Goal: Communication & Community: Answer question/provide support

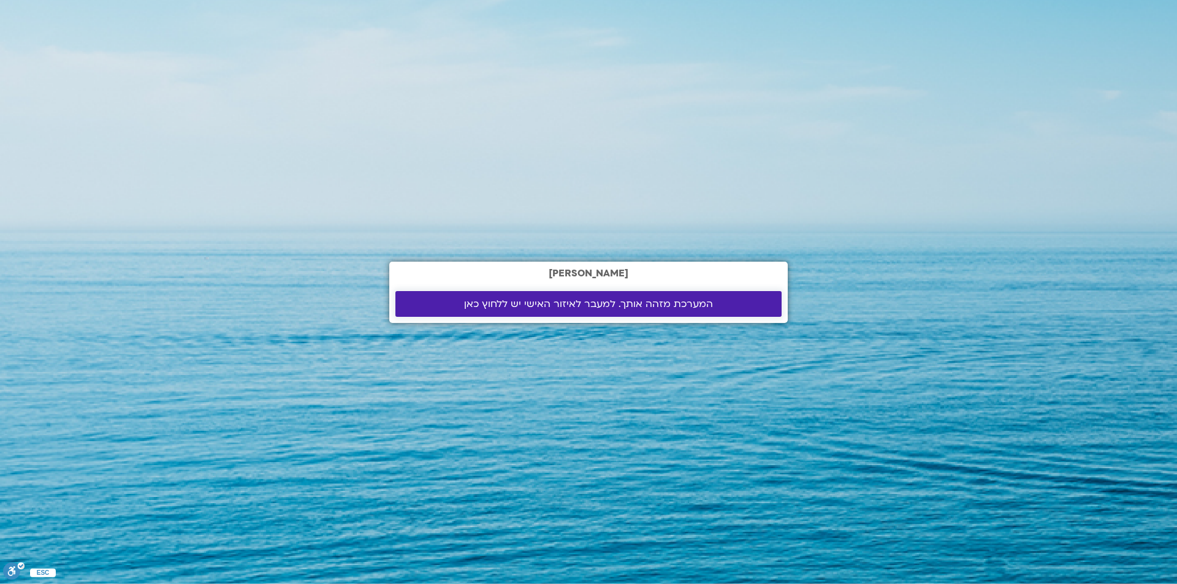
click at [508, 299] on span "המערכת מזהה אותך. למעבר לאיזור האישי יש ללחוץ כאן" at bounding box center [588, 304] width 249 height 11
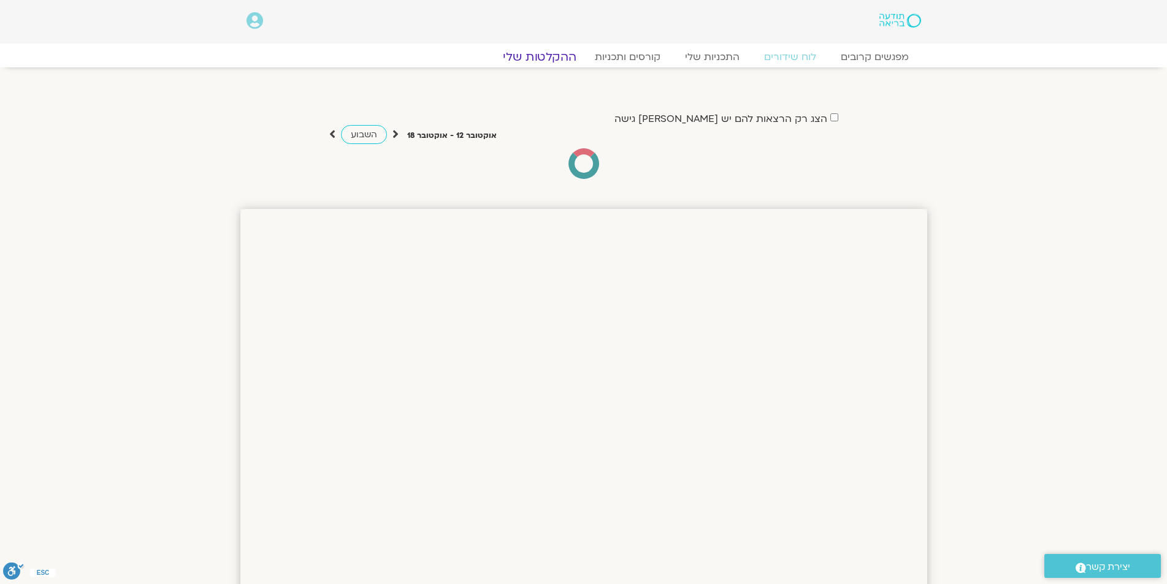
click at [535, 59] on link "ההקלטות שלי" at bounding box center [539, 57] width 103 height 15
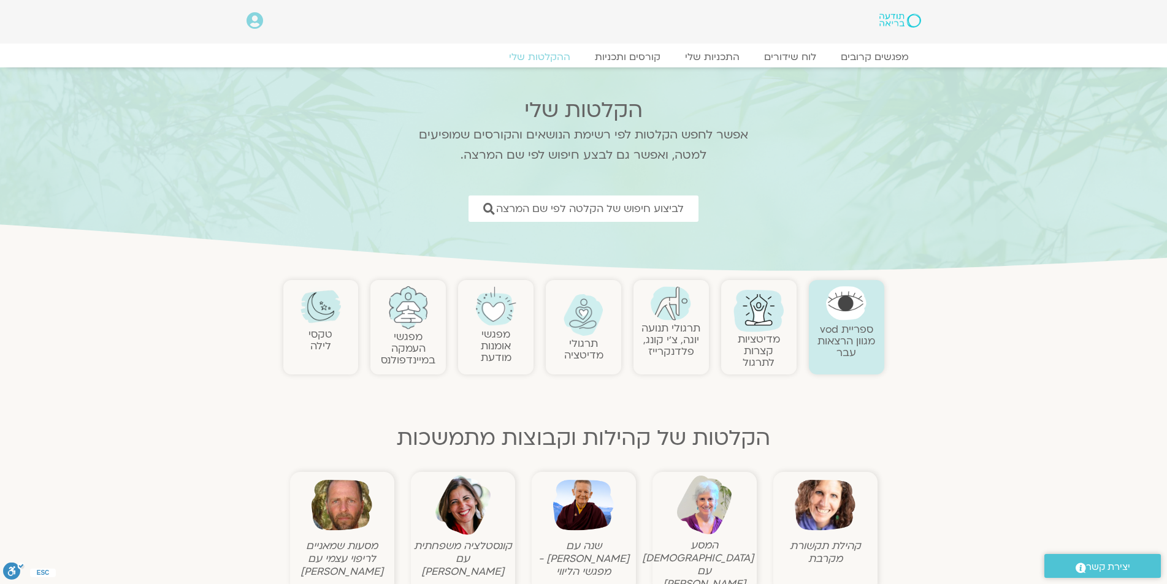
click at [586, 509] on img at bounding box center [583, 505] width 61 height 61
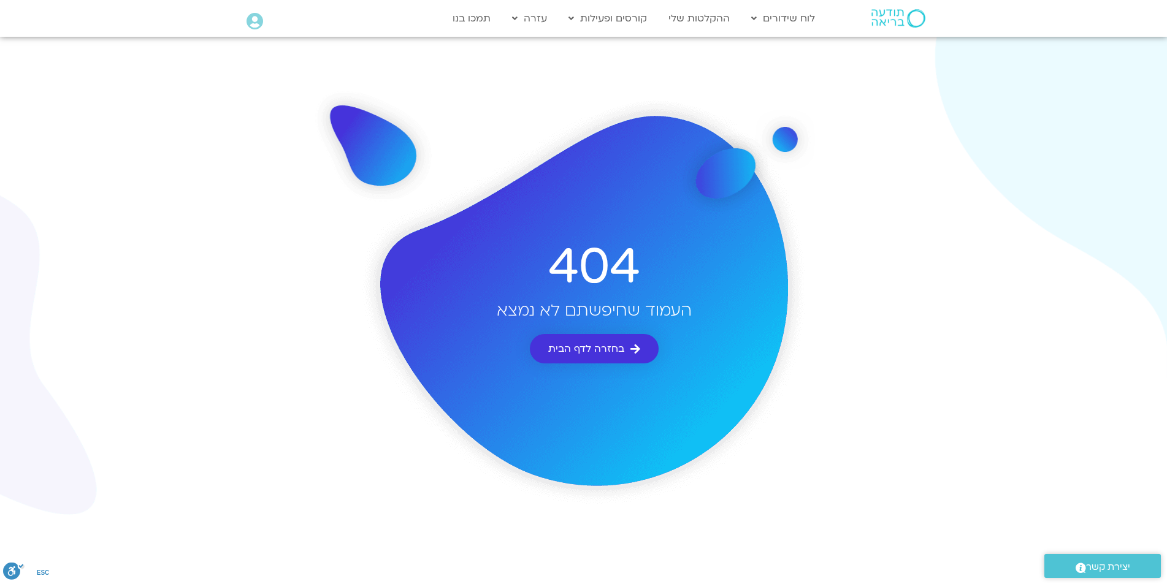
click at [619, 348] on span "בחזרה לדף הבית" at bounding box center [586, 348] width 76 height 11
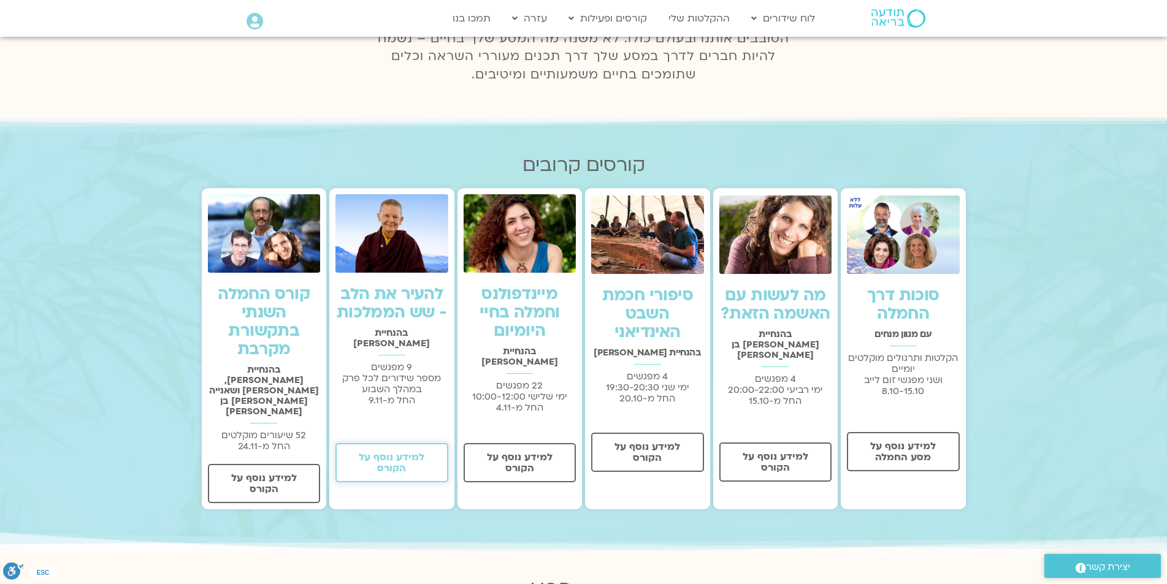
scroll to position [307, 0]
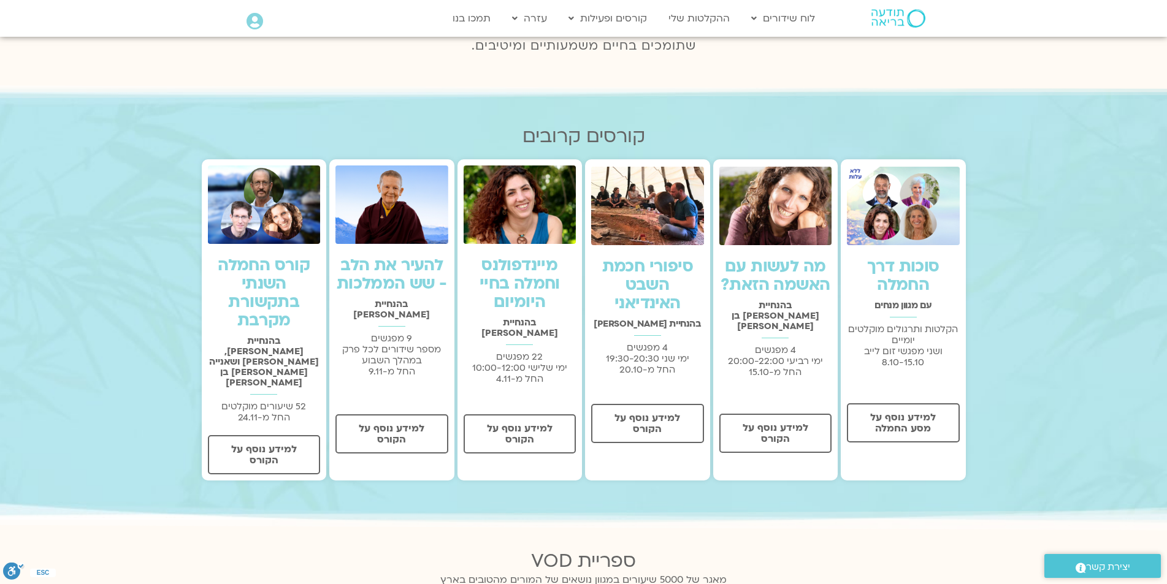
click at [881, 218] on img at bounding box center [903, 206] width 113 height 78
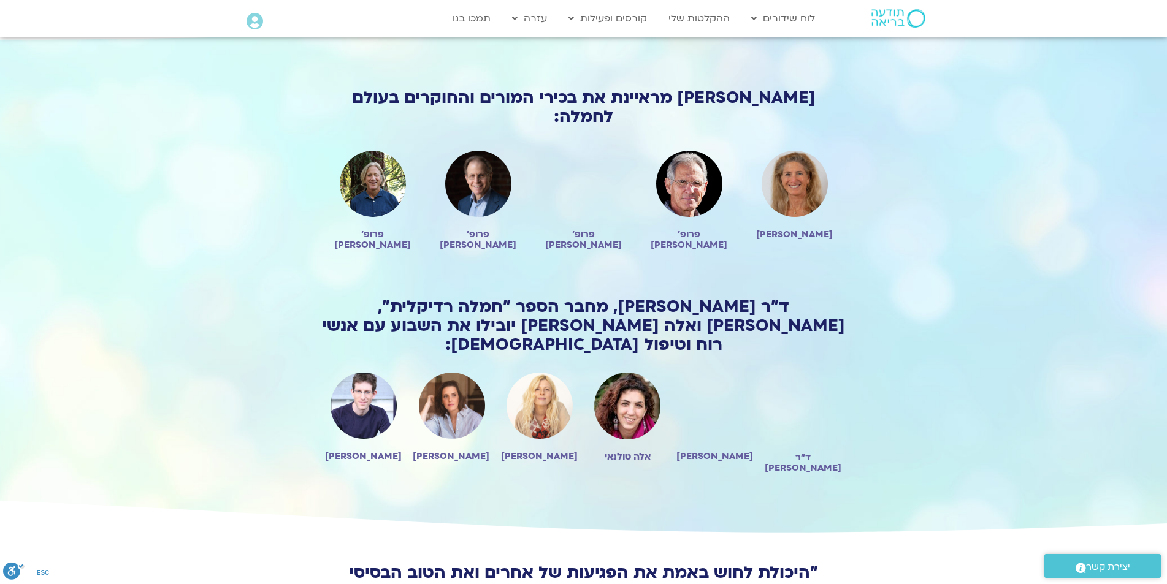
scroll to position [920, 0]
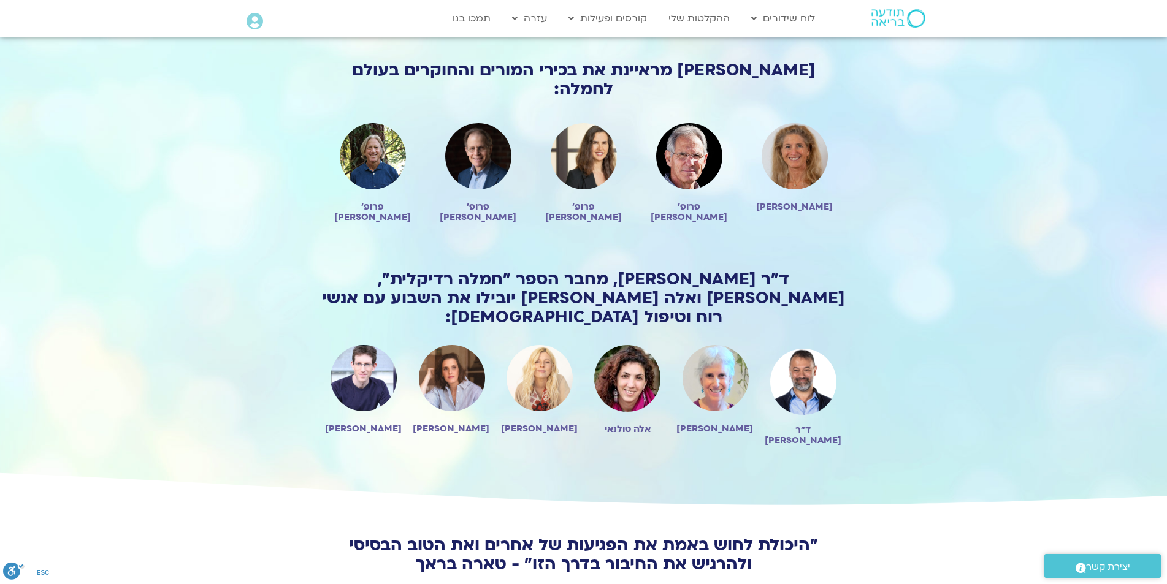
click at [626, 345] on img at bounding box center [627, 378] width 66 height 67
click at [619, 345] on img at bounding box center [627, 378] width 66 height 67
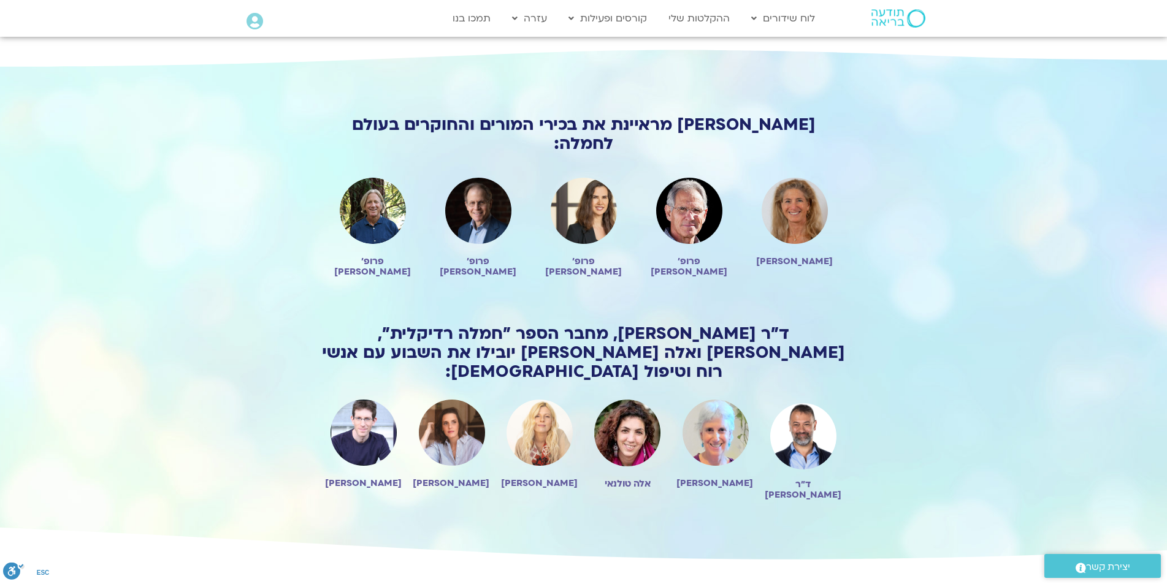
scroll to position [858, 0]
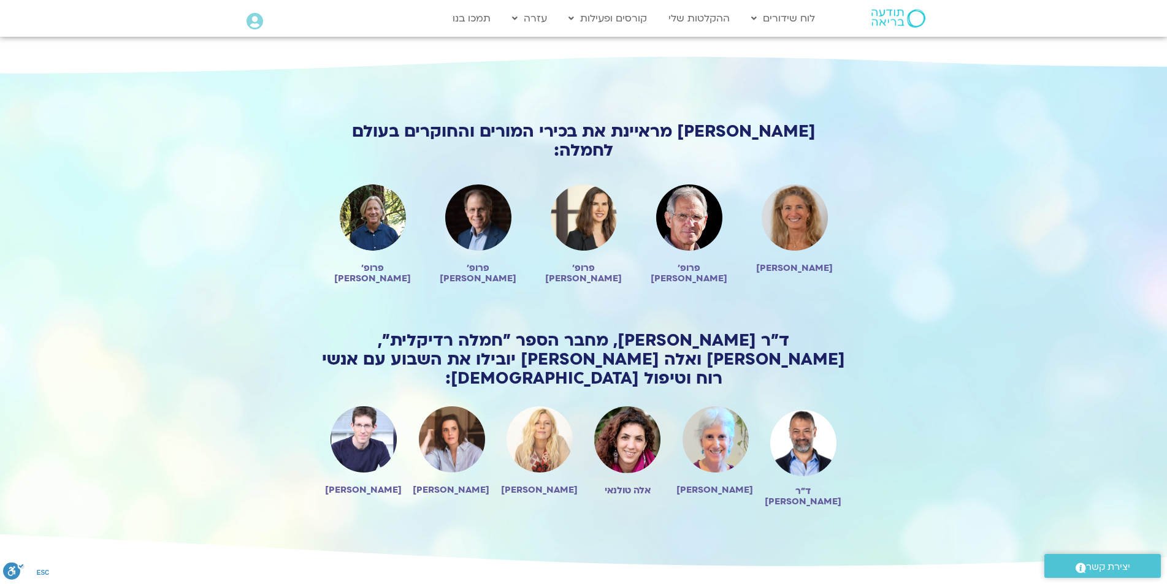
click at [639, 407] on img at bounding box center [627, 440] width 66 height 67
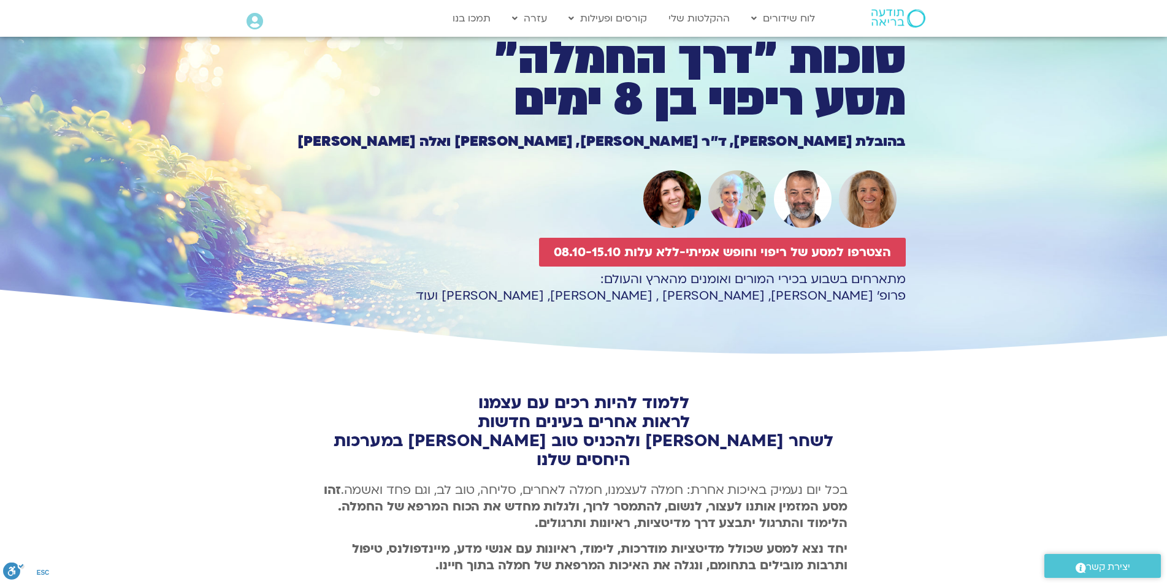
scroll to position [0, 0]
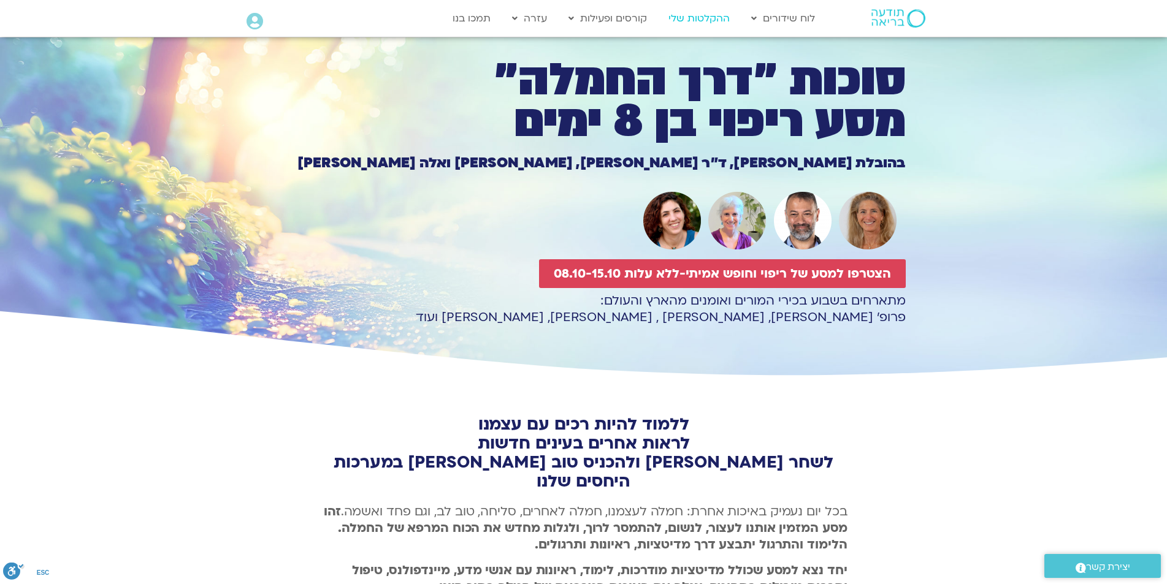
click at [700, 17] on link "ההקלטות שלי" at bounding box center [699, 18] width 74 height 23
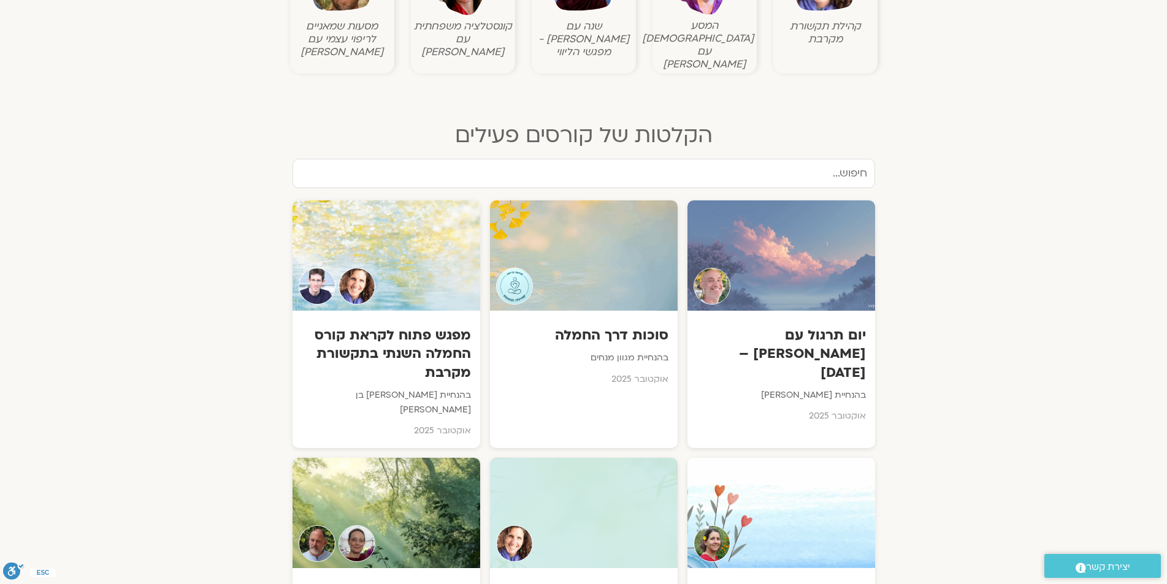
scroll to position [552, 0]
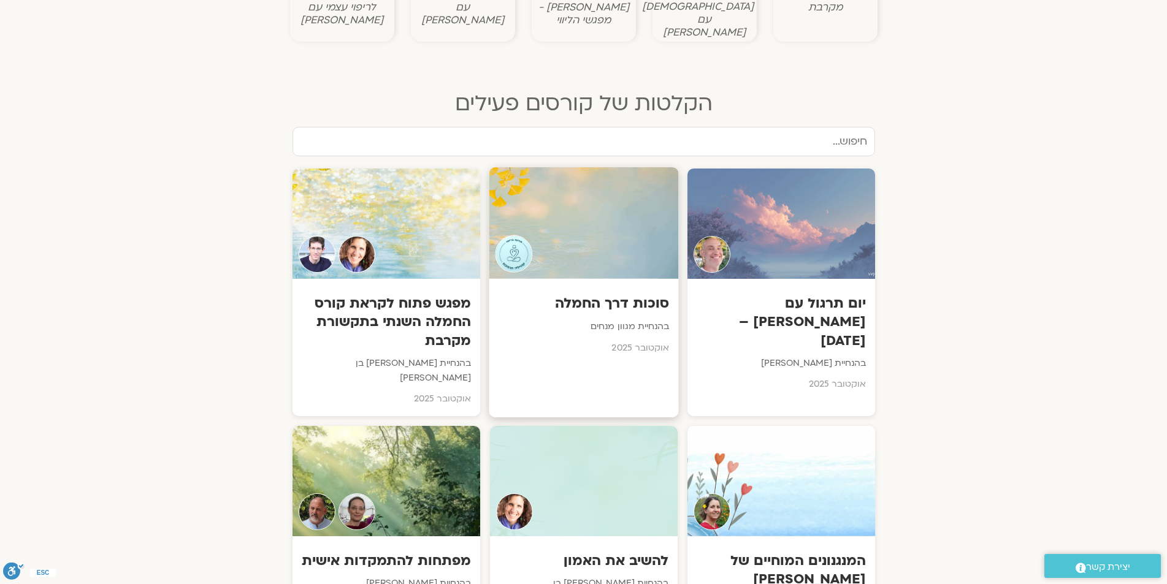
click at [587, 228] on div at bounding box center [583, 223] width 189 height 112
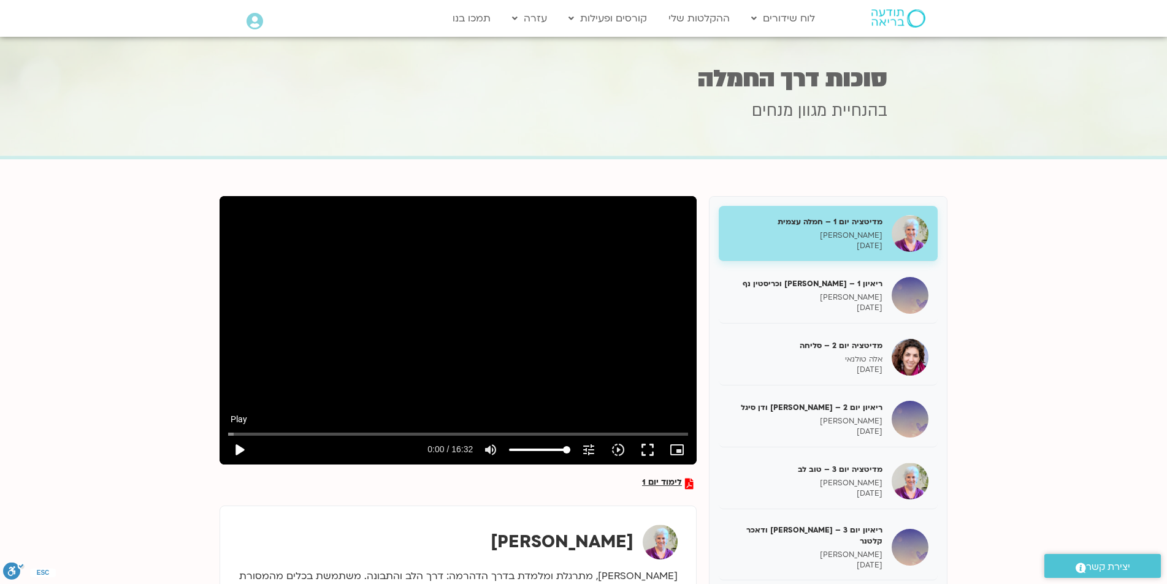
click at [239, 449] on button "play_arrow" at bounding box center [238, 449] width 29 height 29
click at [280, 433] on input "Seek" at bounding box center [458, 433] width 460 height 7
click at [318, 433] on input "Seek" at bounding box center [458, 433] width 460 height 7
click at [354, 431] on input "Seek" at bounding box center [458, 433] width 460 height 7
click at [381, 433] on input "Seek" at bounding box center [458, 433] width 460 height 7
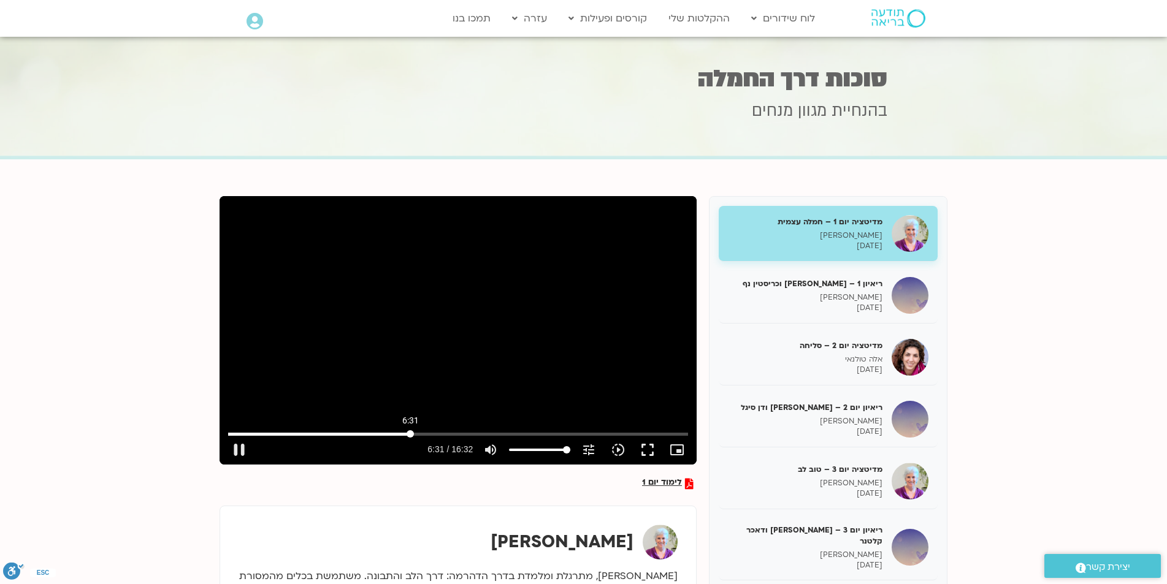
click at [410, 433] on input "Seek" at bounding box center [458, 433] width 460 height 7
click at [438, 431] on input "Seek" at bounding box center [458, 433] width 460 height 7
click at [476, 432] on input "Seek" at bounding box center [458, 433] width 460 height 7
click at [503, 434] on input "Seek" at bounding box center [458, 433] width 460 height 7
click at [493, 434] on input "Seek" at bounding box center [458, 433] width 460 height 7
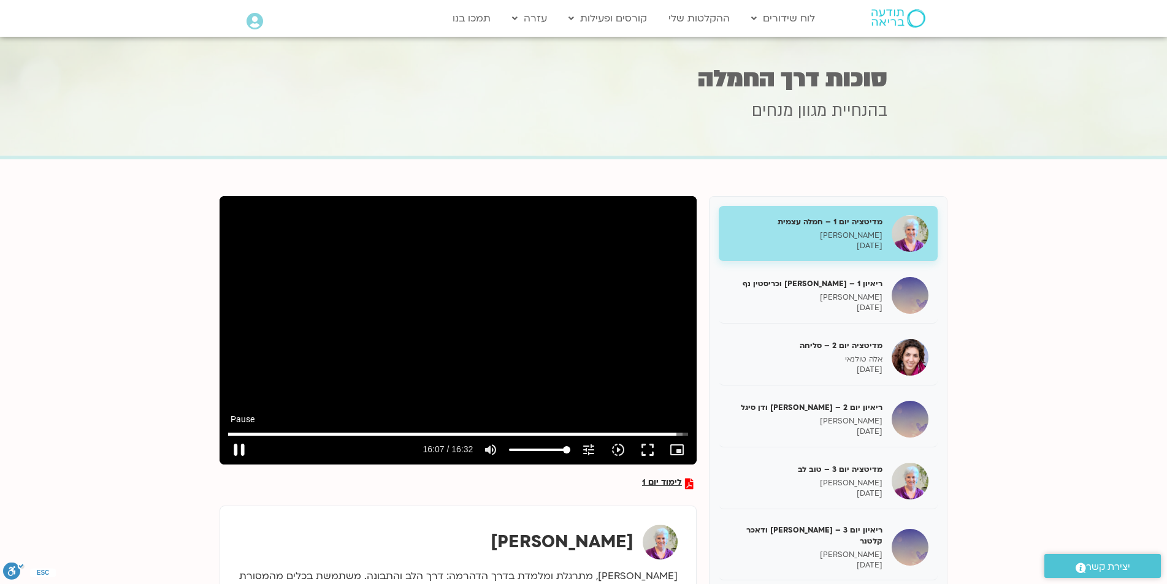
click at [237, 451] on button "pause" at bounding box center [238, 449] width 29 height 29
type input "967.755683"
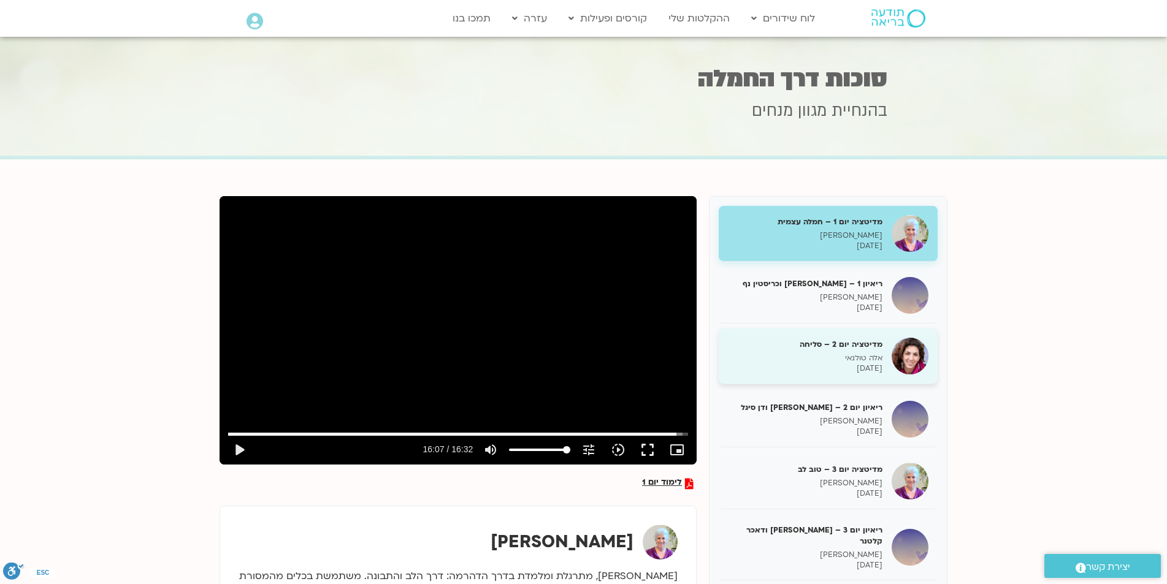
click at [865, 358] on p "אלה טולנאי" at bounding box center [805, 358] width 155 height 10
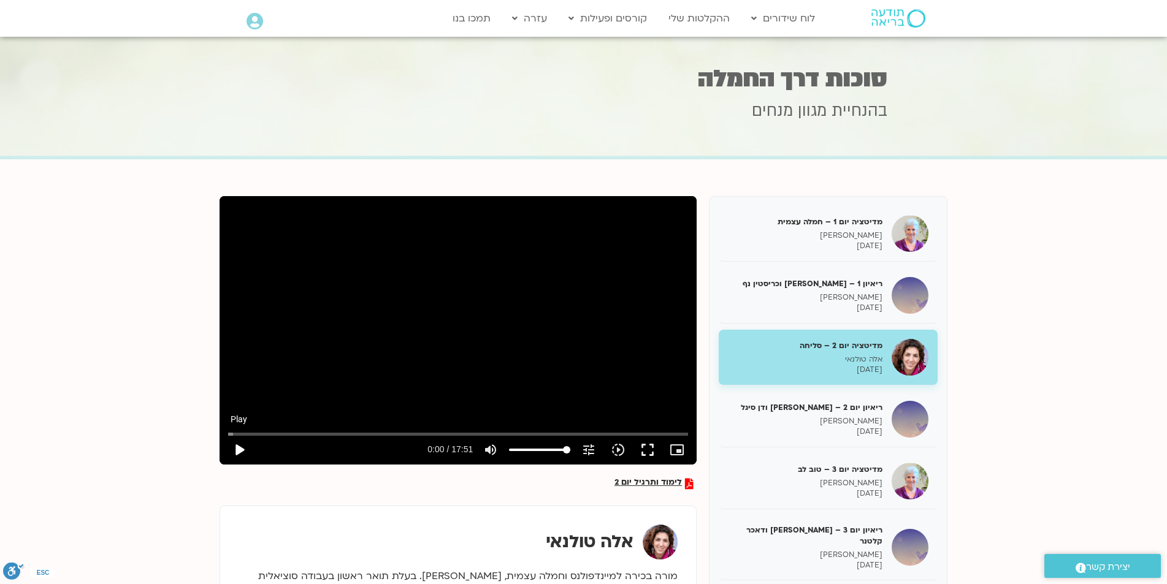
click at [239, 446] on button "play_arrow" at bounding box center [238, 449] width 29 height 29
click at [254, 434] on input "Seek" at bounding box center [458, 433] width 460 height 7
click at [278, 434] on input "Seek" at bounding box center [458, 433] width 460 height 7
click at [299, 435] on input "Seek" at bounding box center [458, 433] width 460 height 7
click at [335, 435] on input "Seek" at bounding box center [458, 433] width 460 height 7
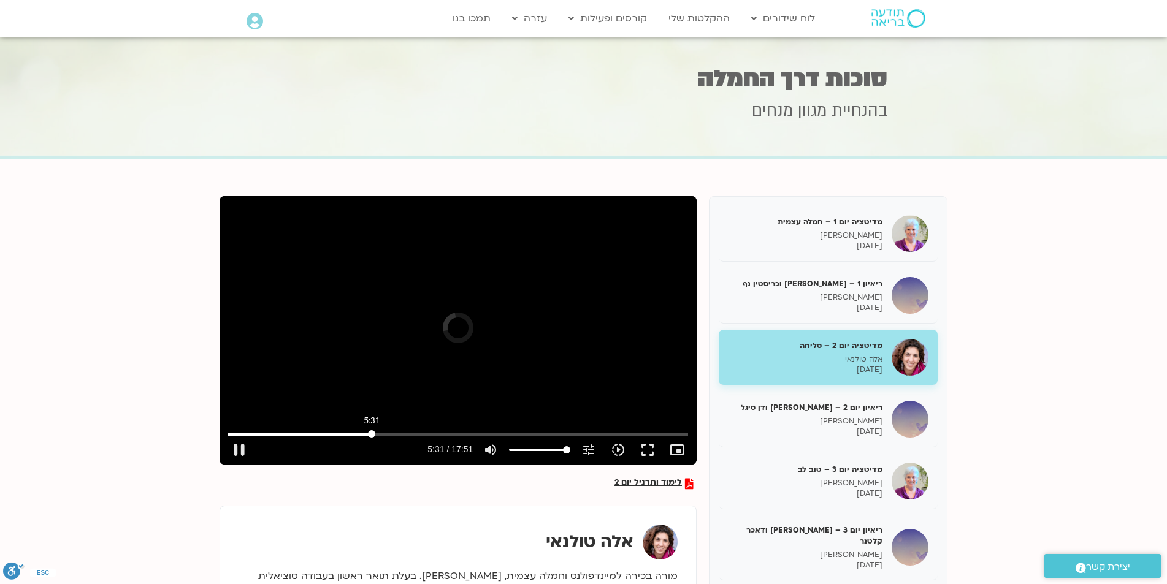
click at [372, 435] on input "Seek" at bounding box center [458, 433] width 460 height 7
click at [403, 435] on input "Seek" at bounding box center [458, 433] width 460 height 7
click at [427, 435] on input "Seek" at bounding box center [458, 433] width 460 height 7
click at [454, 433] on input "Seek" at bounding box center [458, 433] width 460 height 7
click at [439, 433] on input "Seek" at bounding box center [458, 433] width 460 height 7
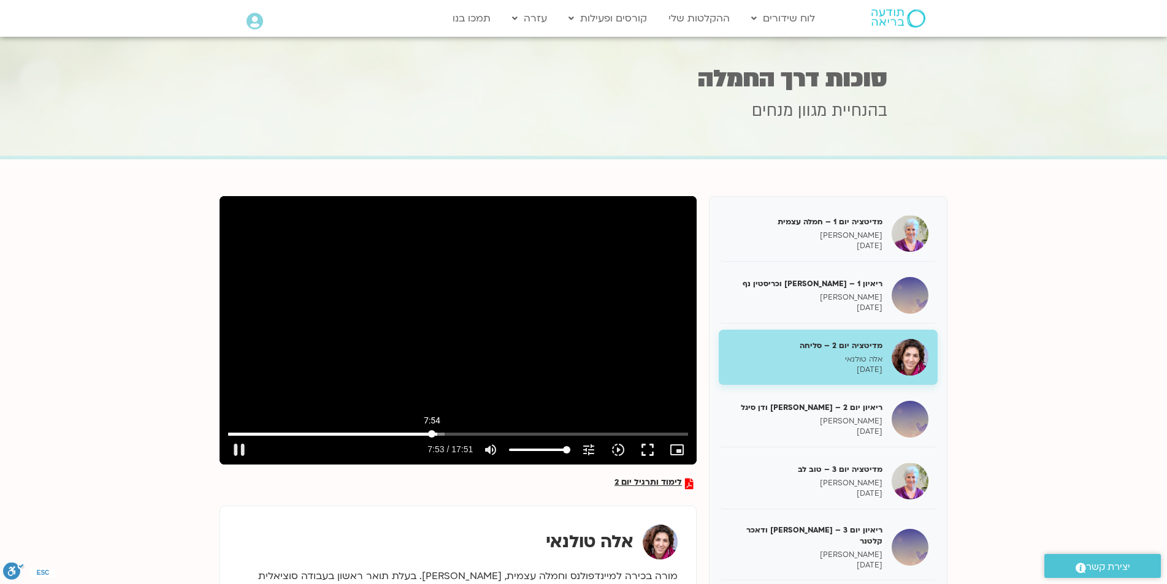
click at [432, 435] on input "Seek" at bounding box center [458, 433] width 460 height 7
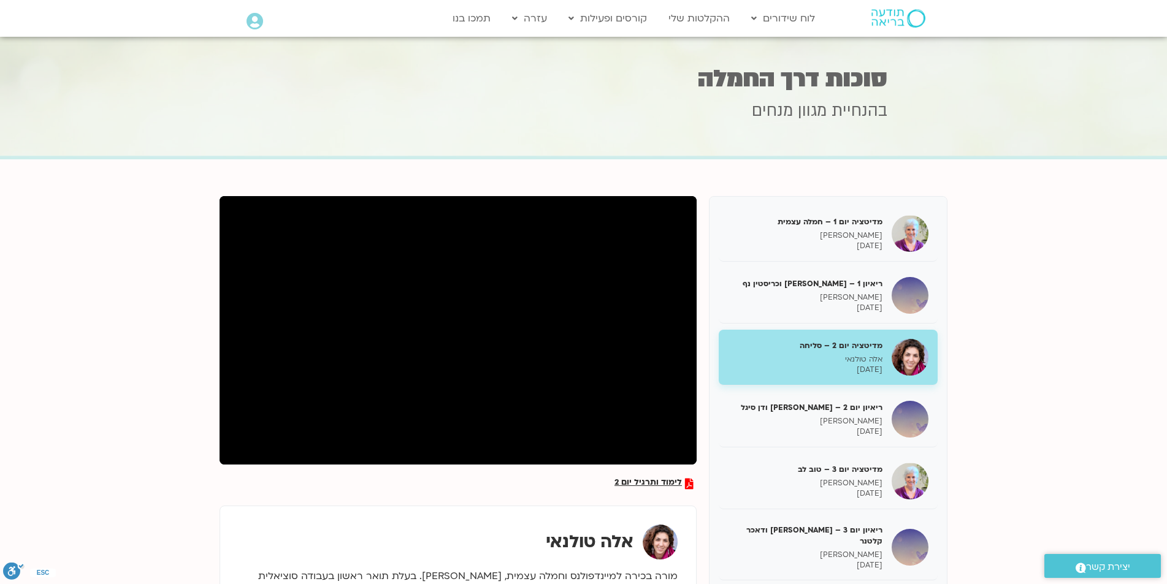
click at [572, 342] on div "Skip Ad 8:33 pause 7:58 / 17:51 volume_up Mute tune Resolution Auto 720p slow_m…" at bounding box center [458, 330] width 477 height 269
type input "624.798503"
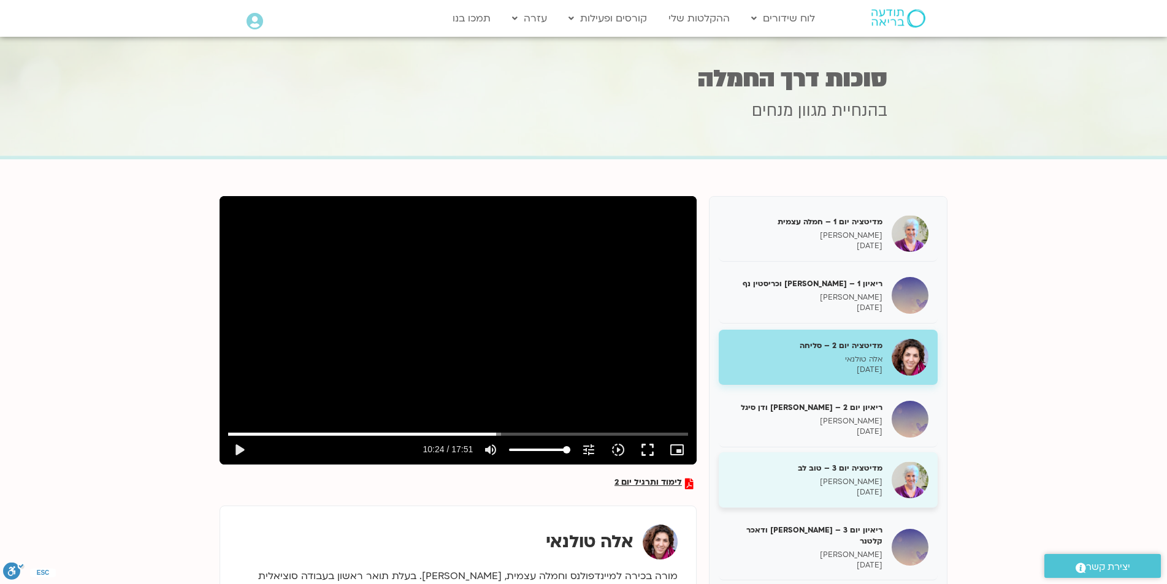
click at [864, 476] on div "מדיטציה יום 3 – טוב לב סנדיה בר קמה 10/10/2025" at bounding box center [805, 480] width 155 height 35
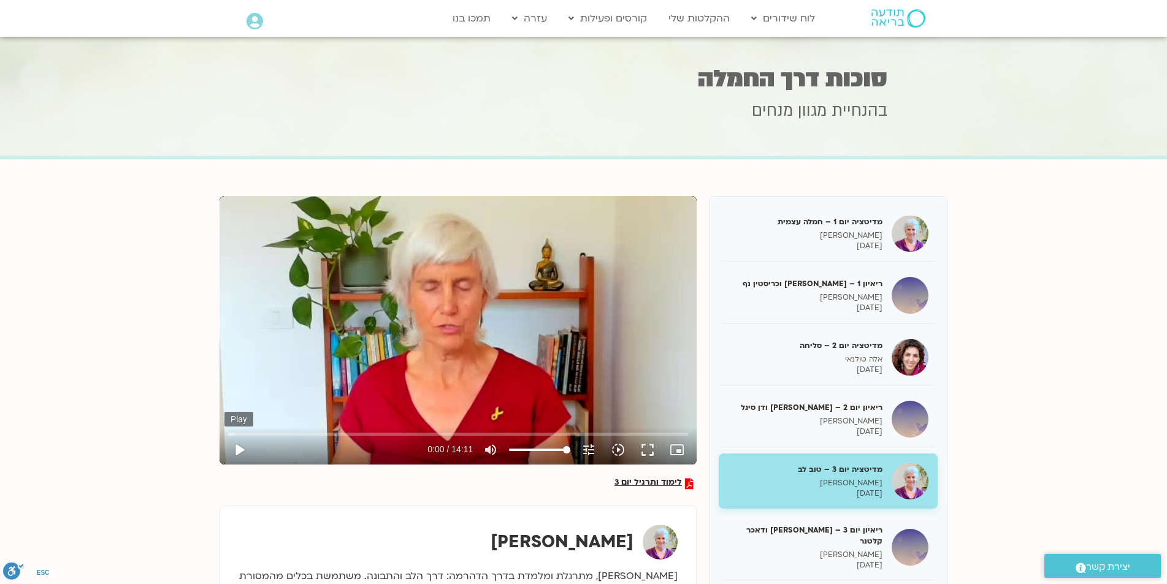
click at [237, 449] on button "play_arrow" at bounding box center [238, 449] width 29 height 29
drag, startPoint x: 327, startPoint y: 431, endPoint x: 343, endPoint y: 430, distance: 16.0
click at [343, 430] on input "Seek" at bounding box center [458, 433] width 460 height 7
click at [388, 436] on input "Seek" at bounding box center [458, 433] width 460 height 7
click at [421, 434] on input "Seek" at bounding box center [458, 433] width 460 height 7
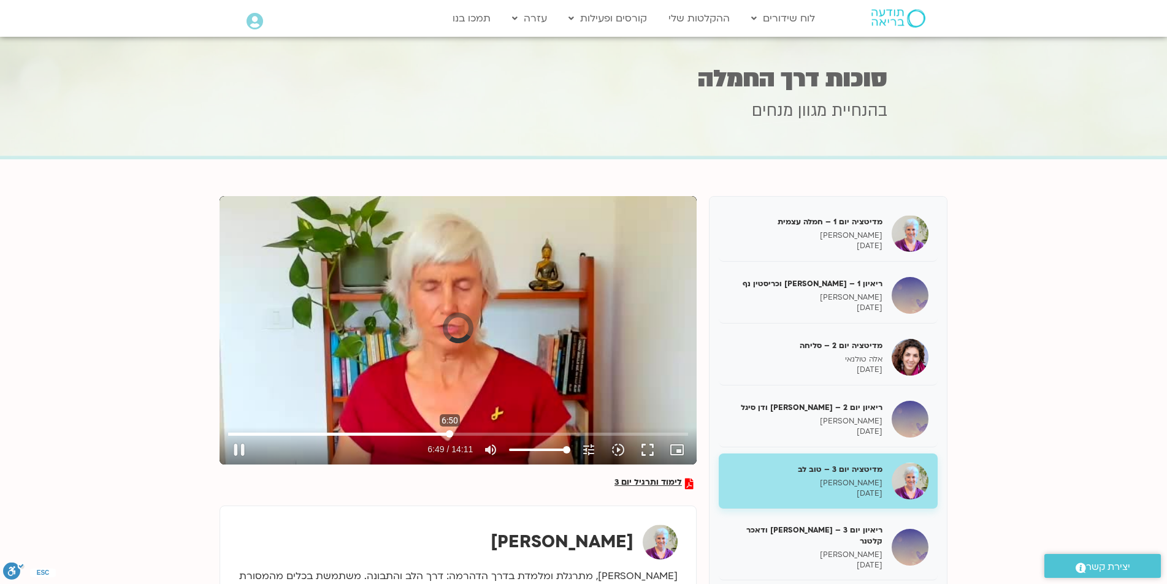
click at [449, 434] on input "Seek" at bounding box center [458, 433] width 460 height 7
click at [440, 434] on input "Seek" at bounding box center [458, 433] width 460 height 7
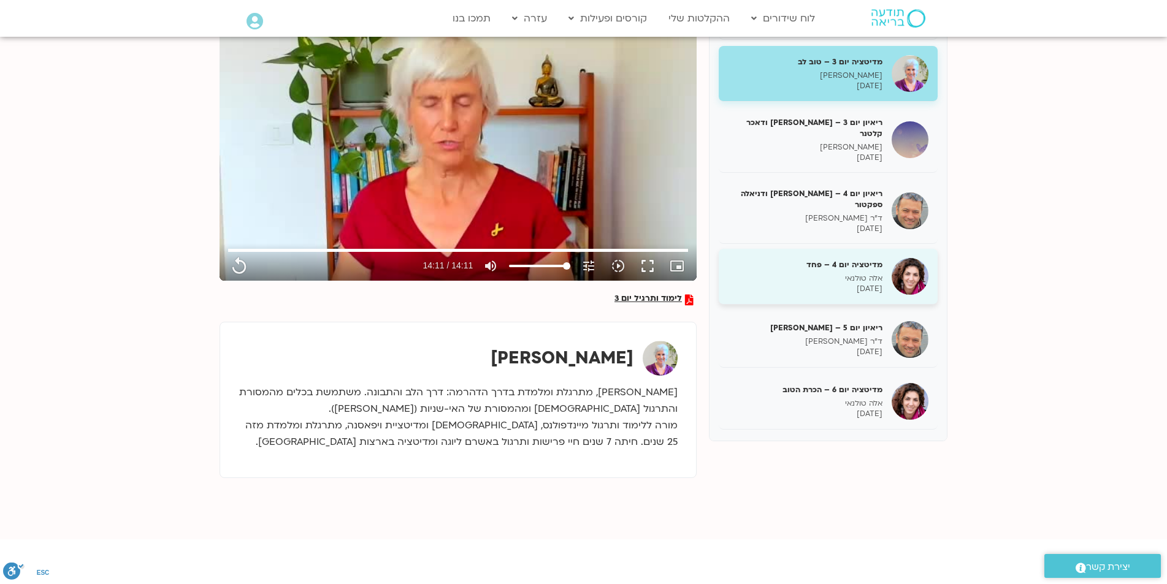
scroll to position [245, 0]
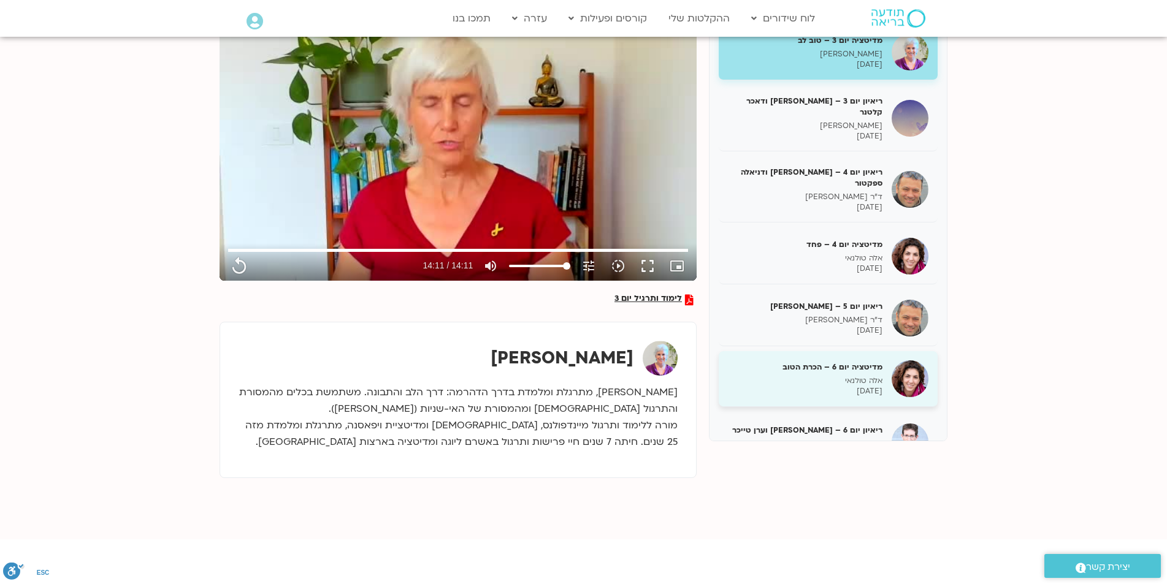
type input "851.4"
click at [865, 386] on p "[DATE]" at bounding box center [805, 391] width 155 height 10
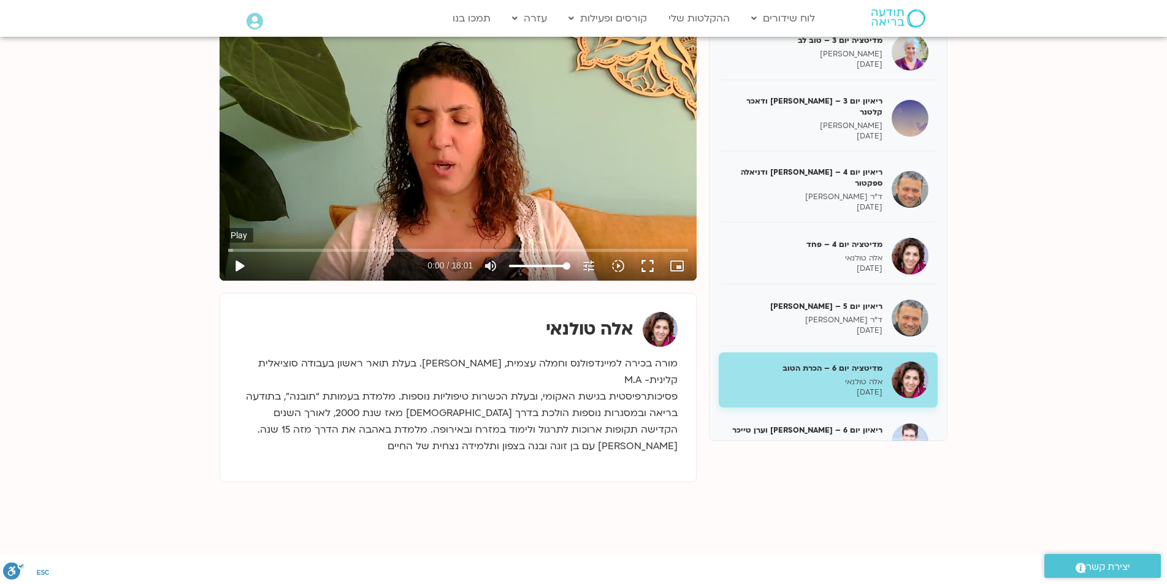
click at [238, 264] on button "play_arrow" at bounding box center [238, 265] width 29 height 29
click at [303, 250] on input "Seek" at bounding box center [458, 250] width 460 height 7
drag, startPoint x: 353, startPoint y: 251, endPoint x: 364, endPoint y: 251, distance: 10.4
click at [354, 251] on input "Seek" at bounding box center [458, 250] width 460 height 7
click at [398, 252] on input "Seek" at bounding box center [458, 250] width 460 height 7
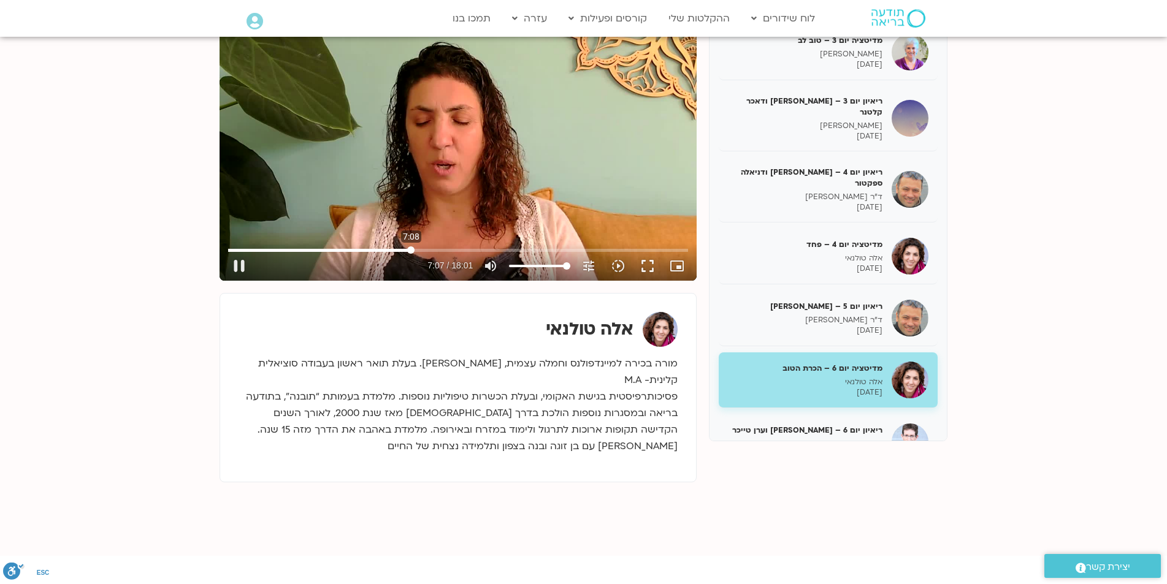
click at [411, 248] on input "Seek" at bounding box center [458, 250] width 460 height 7
click at [417, 251] on input "Seek" at bounding box center [458, 250] width 460 height 7
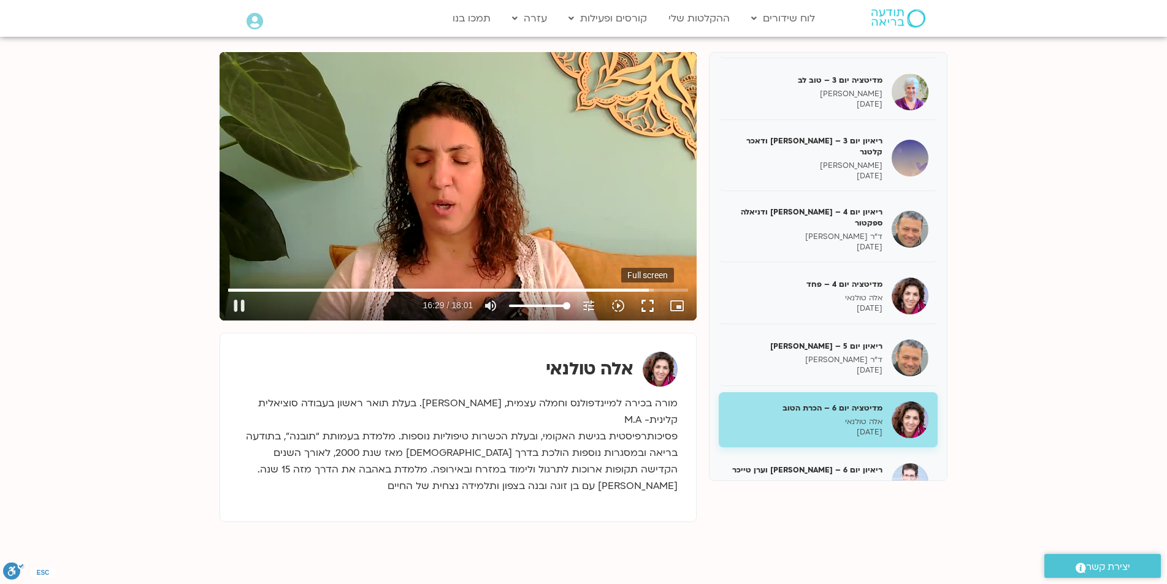
scroll to position [123, 0]
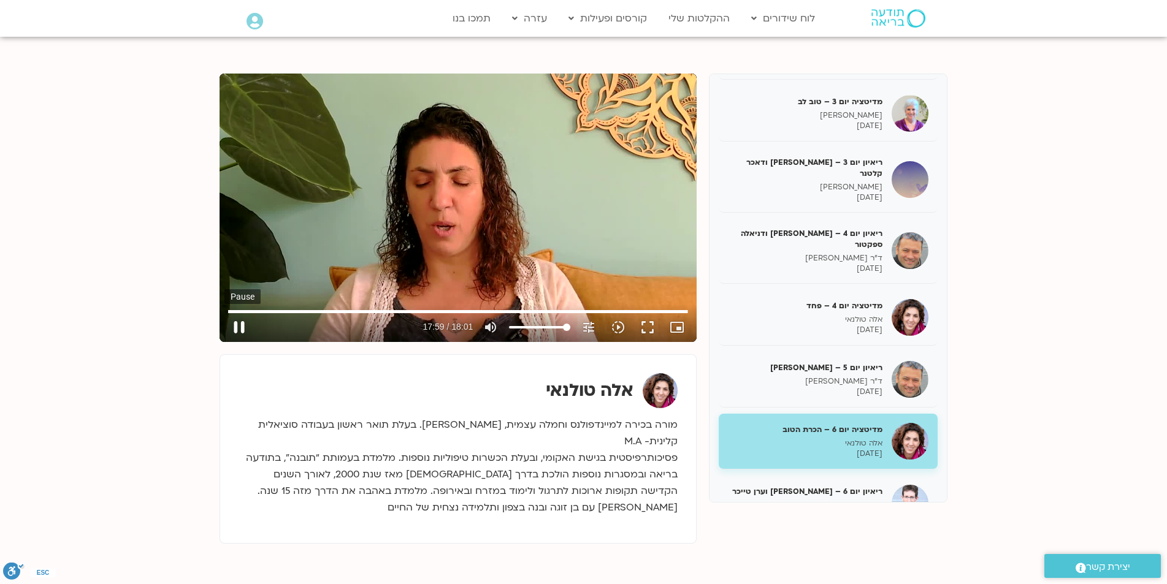
click at [238, 331] on button "pause" at bounding box center [238, 327] width 29 height 29
type input "1080.051472"
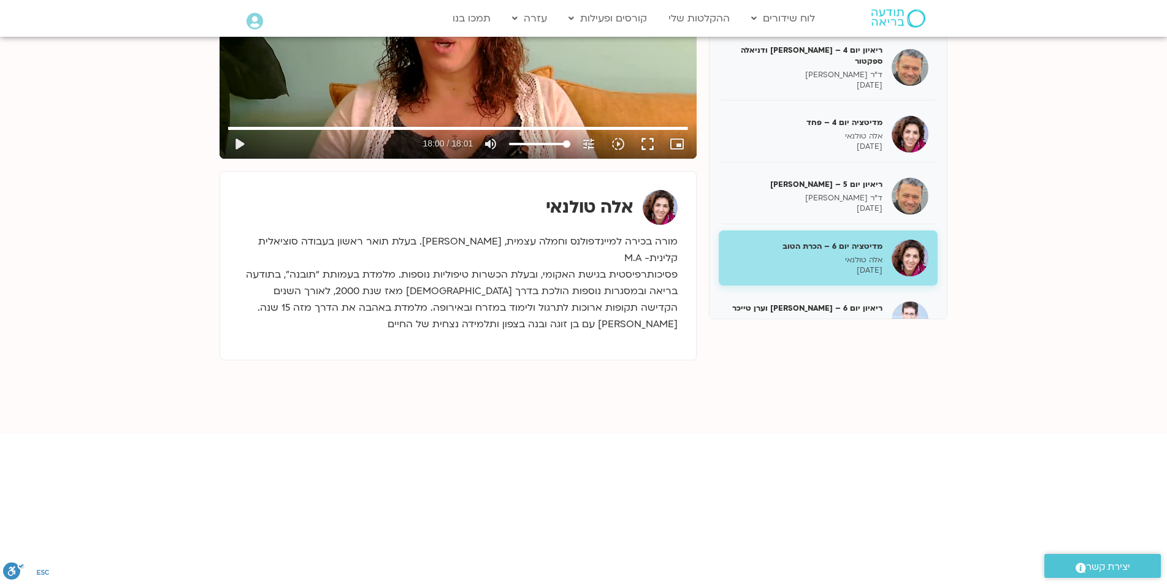
scroll to position [307, 0]
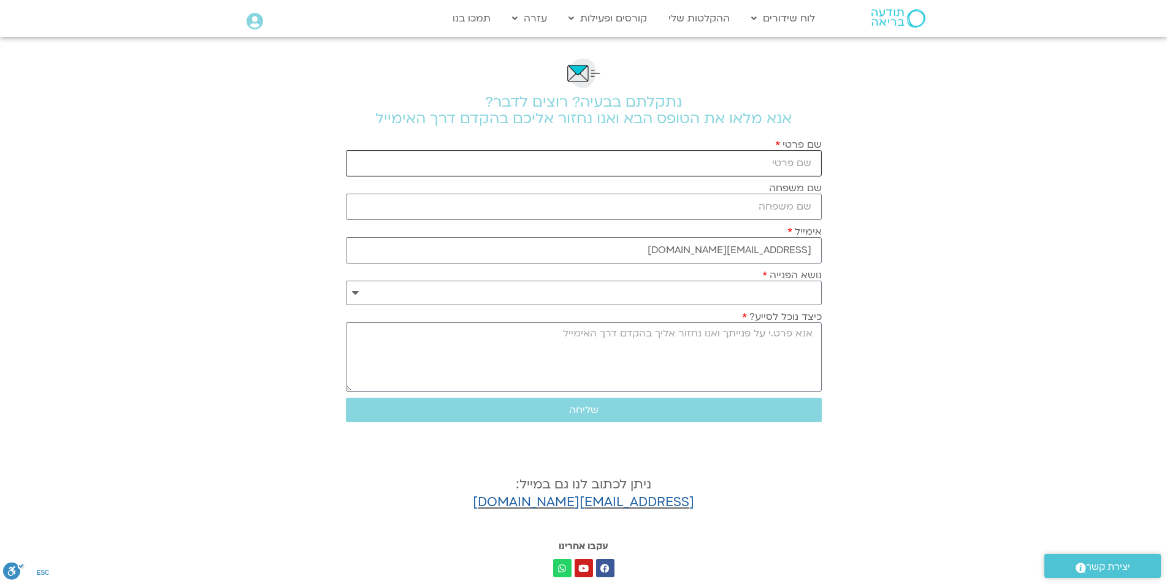
click at [776, 164] on input "שם פרטי" at bounding box center [584, 163] width 476 height 26
type input "תמר"
type input "גורה"
click at [816, 291] on select "**********" at bounding box center [584, 293] width 476 height 25
select select "**********"
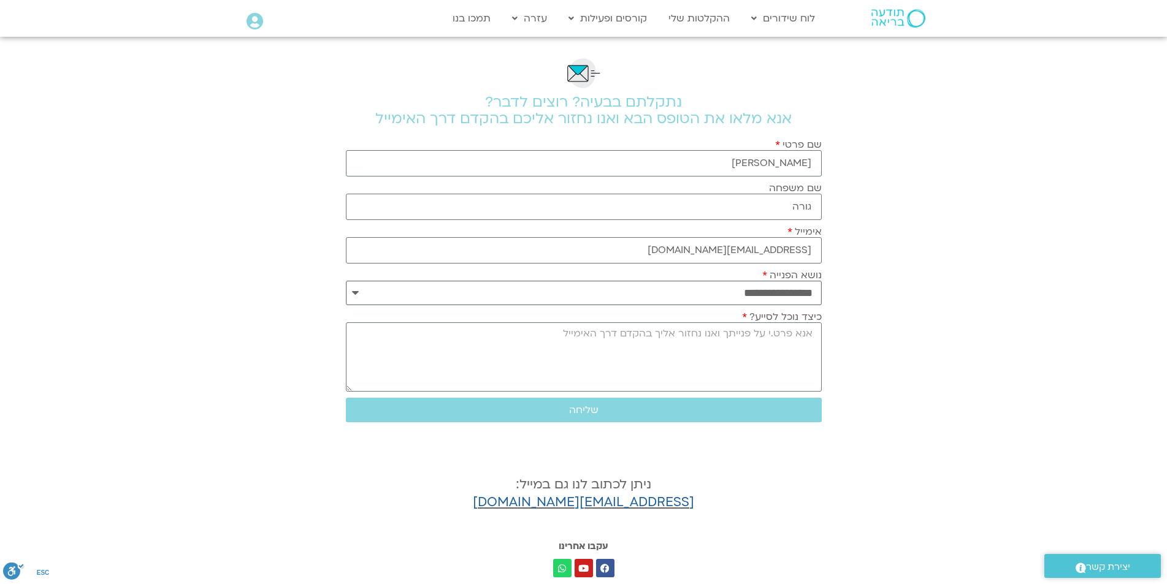
click at [346, 281] on select "**********" at bounding box center [584, 293] width 476 height 25
click at [809, 343] on textarea "כיצד נוכל לסייע?" at bounding box center [584, 357] width 476 height 69
type textarea "לא הצלחתי לפתוח את הראיון של טארה בראך עם דן"
click at [599, 407] on span "שליחה" at bounding box center [584, 410] width 446 height 11
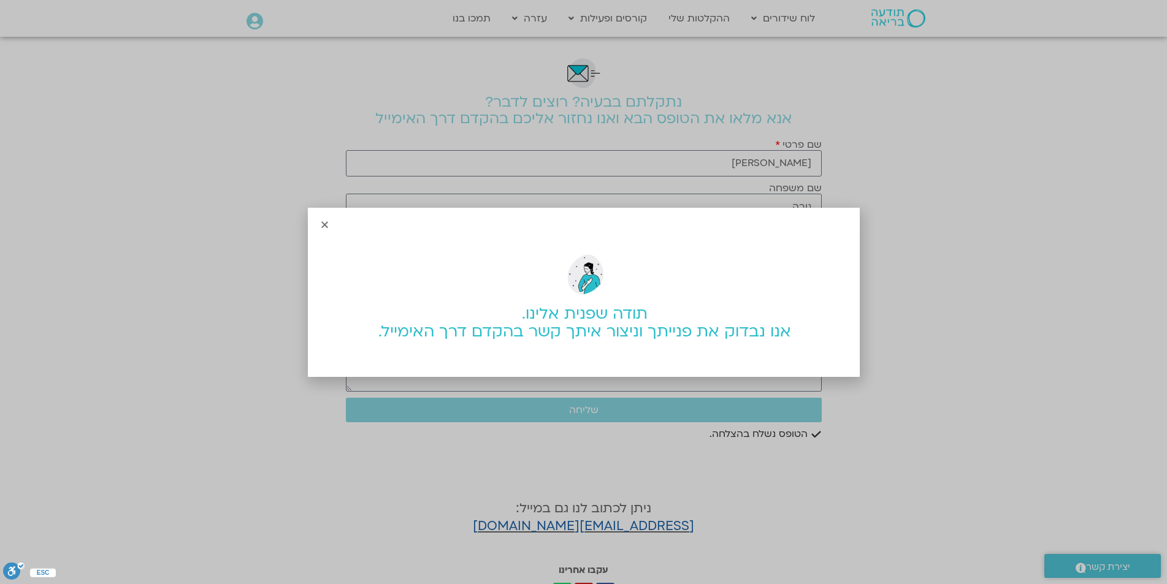
click at [323, 226] on icon "Close" at bounding box center [324, 224] width 9 height 9
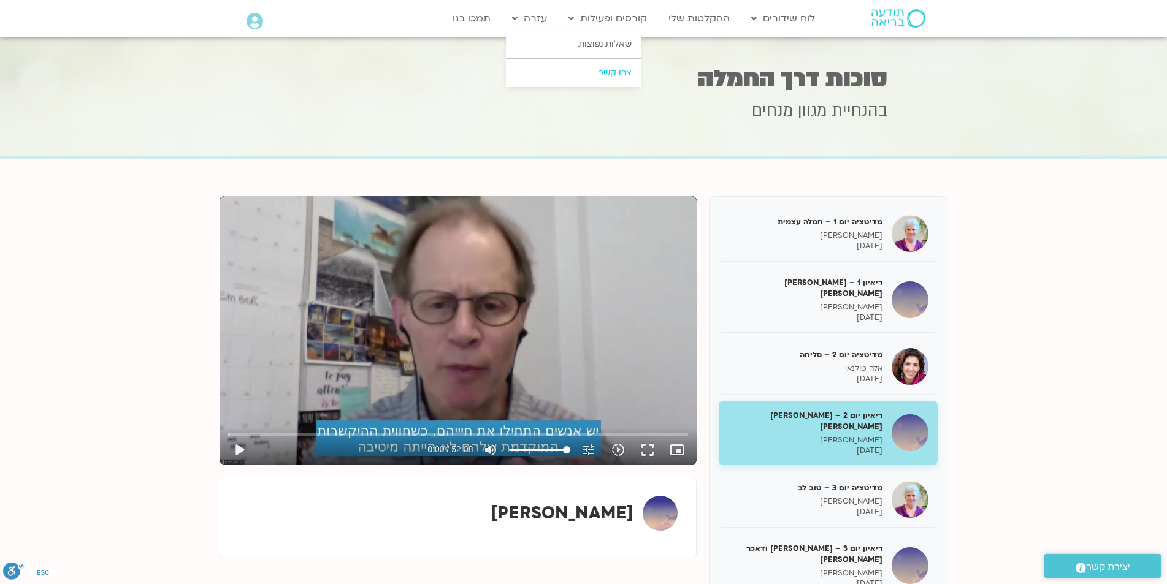
click at [629, 72] on link "צרו קשר" at bounding box center [573, 73] width 135 height 28
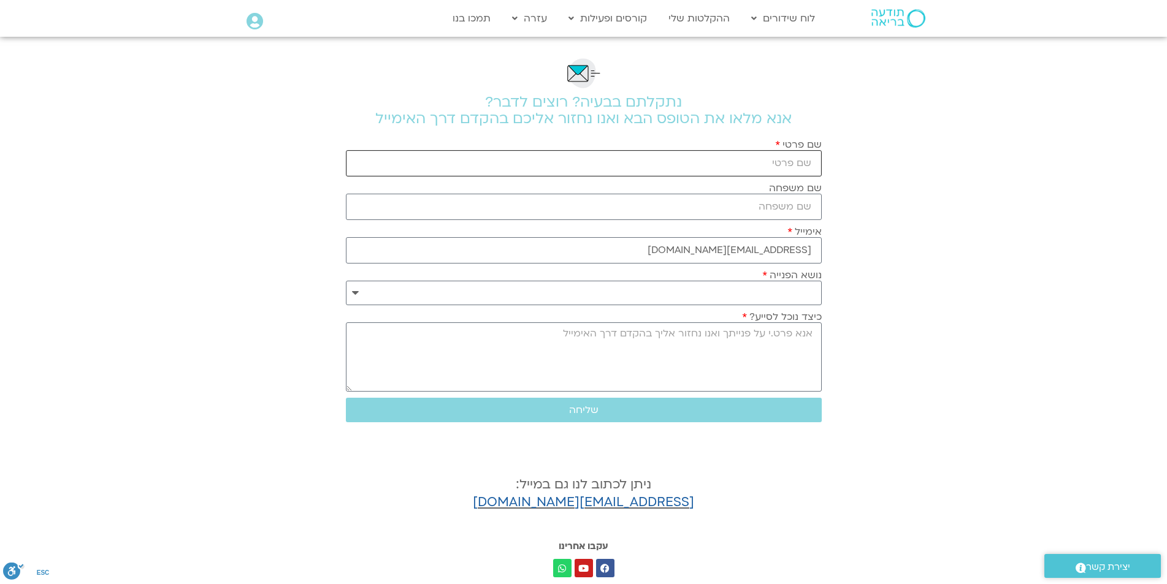
click at [773, 153] on input "שם פרטי" at bounding box center [584, 163] width 476 height 26
type input "[PERSON_NAME]"
type input "גורה"
click at [786, 289] on select "**********" at bounding box center [584, 293] width 476 height 25
select select "**********"
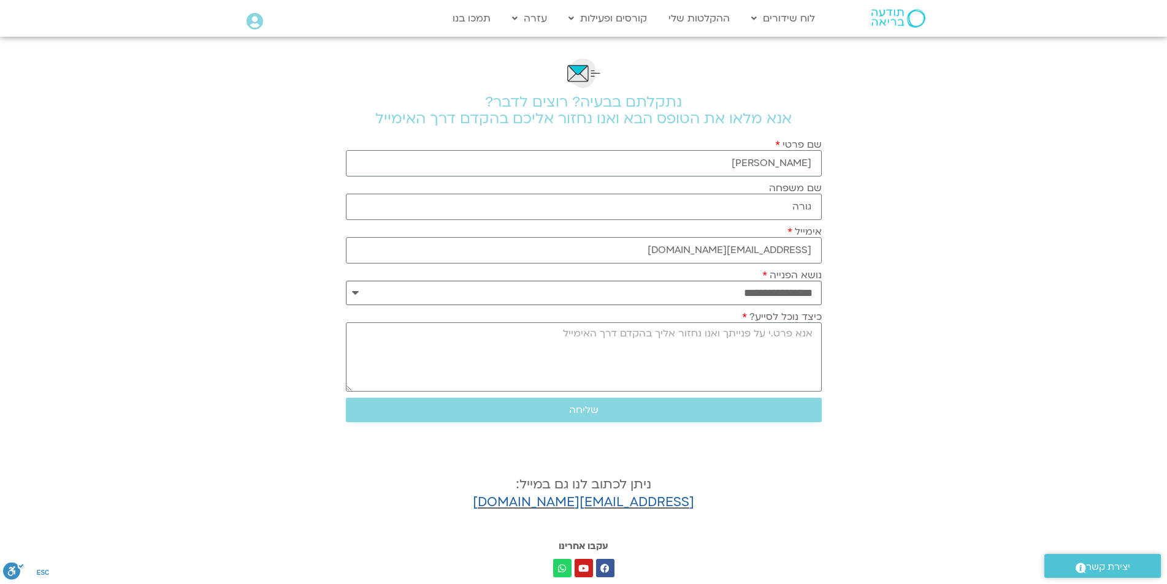
click at [346, 281] on select "**********" at bounding box center [584, 293] width 476 height 25
click at [799, 351] on textarea "כיצד נוכל לסייע?" at bounding box center [584, 357] width 476 height 69
type textarea "הצלחתי תודה"
click at [608, 413] on span "שליחה" at bounding box center [584, 410] width 446 height 11
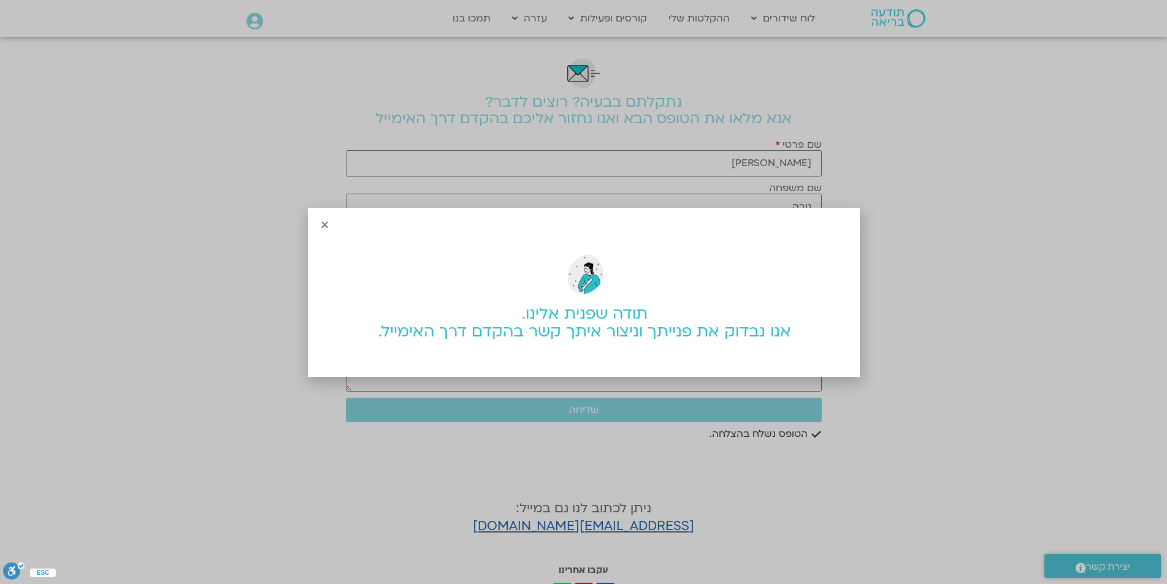
click at [321, 224] on icon "Close" at bounding box center [324, 224] width 9 height 9
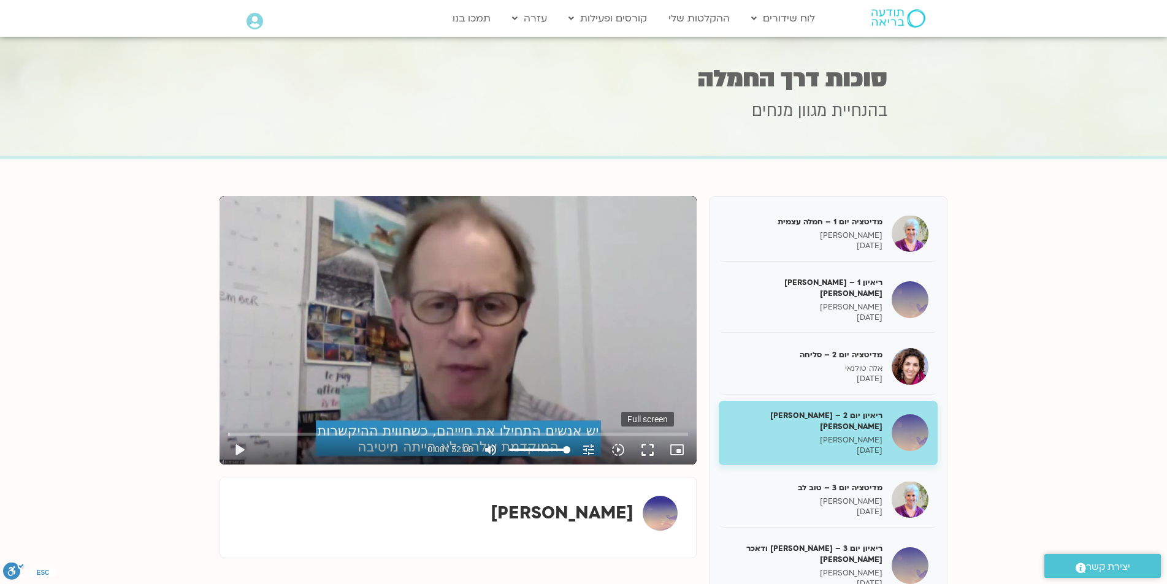
click at [649, 451] on button "fullscreen" at bounding box center [647, 449] width 29 height 29
